Goal: Navigation & Orientation: Find specific page/section

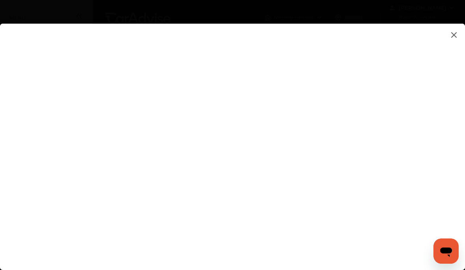
click at [455, 35] on img at bounding box center [453, 35] width 9 height 10
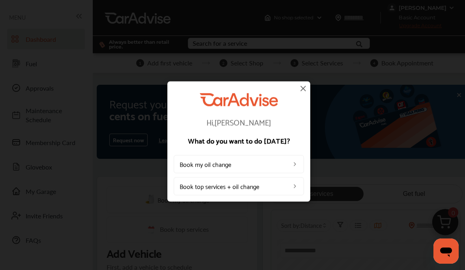
click at [302, 87] on img at bounding box center [302, 88] width 9 height 9
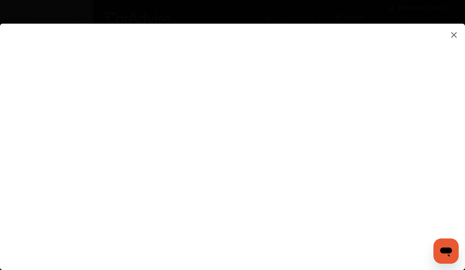
click at [454, 36] on img at bounding box center [453, 35] width 9 height 10
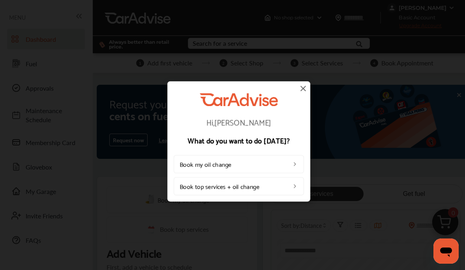
click at [301, 88] on img at bounding box center [302, 88] width 9 height 9
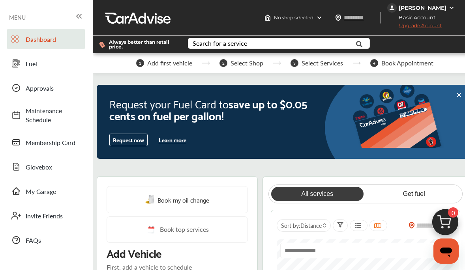
click at [21, 16] on span "MENU" at bounding box center [17, 17] width 17 height 6
